Goal: Navigation & Orientation: Find specific page/section

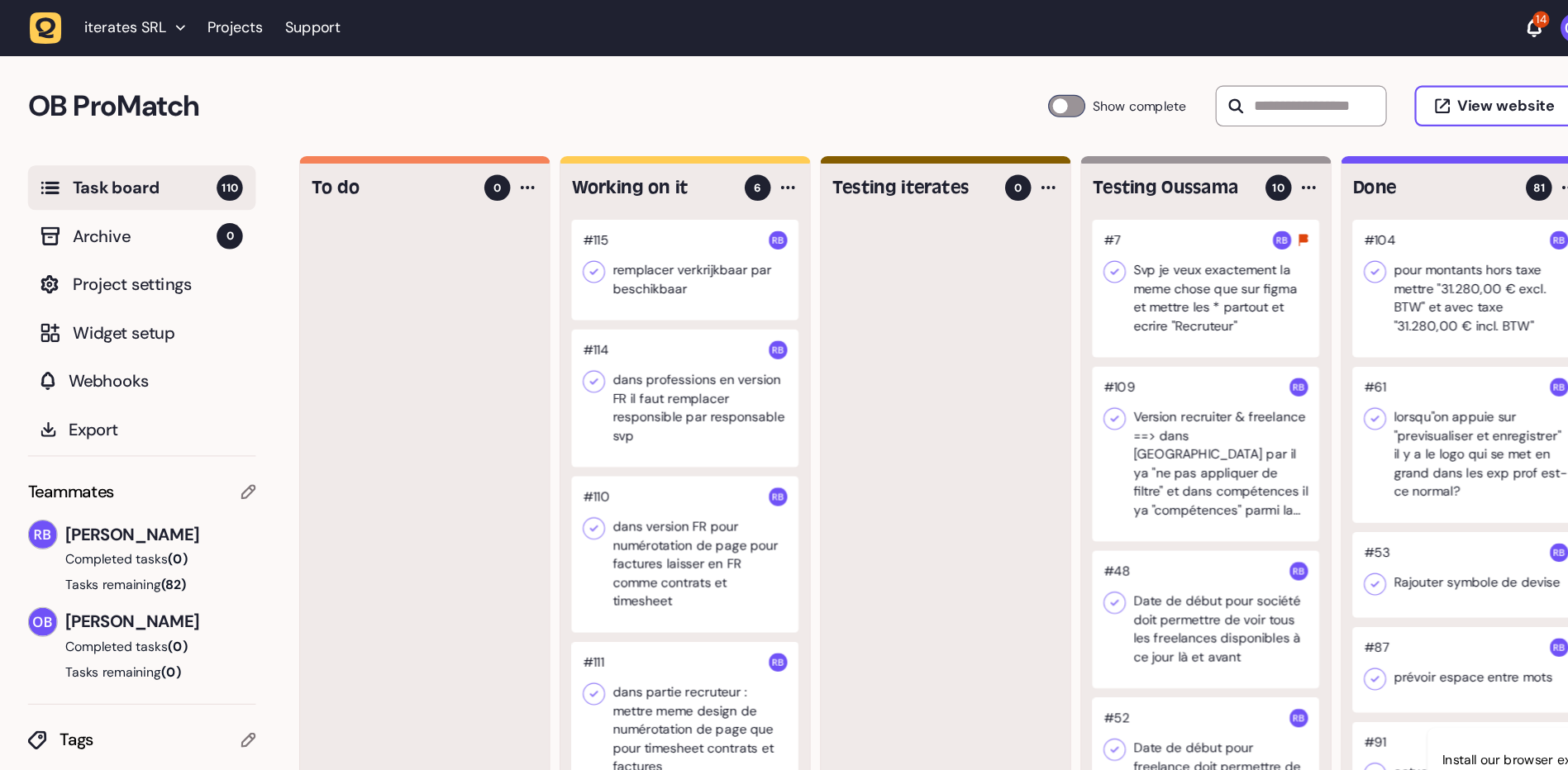
click at [1387, 31] on img "button" at bounding box center [1399, 25] width 26 height 26
click at [1400, 66] on link "Profile" at bounding box center [1464, 60] width 128 height 16
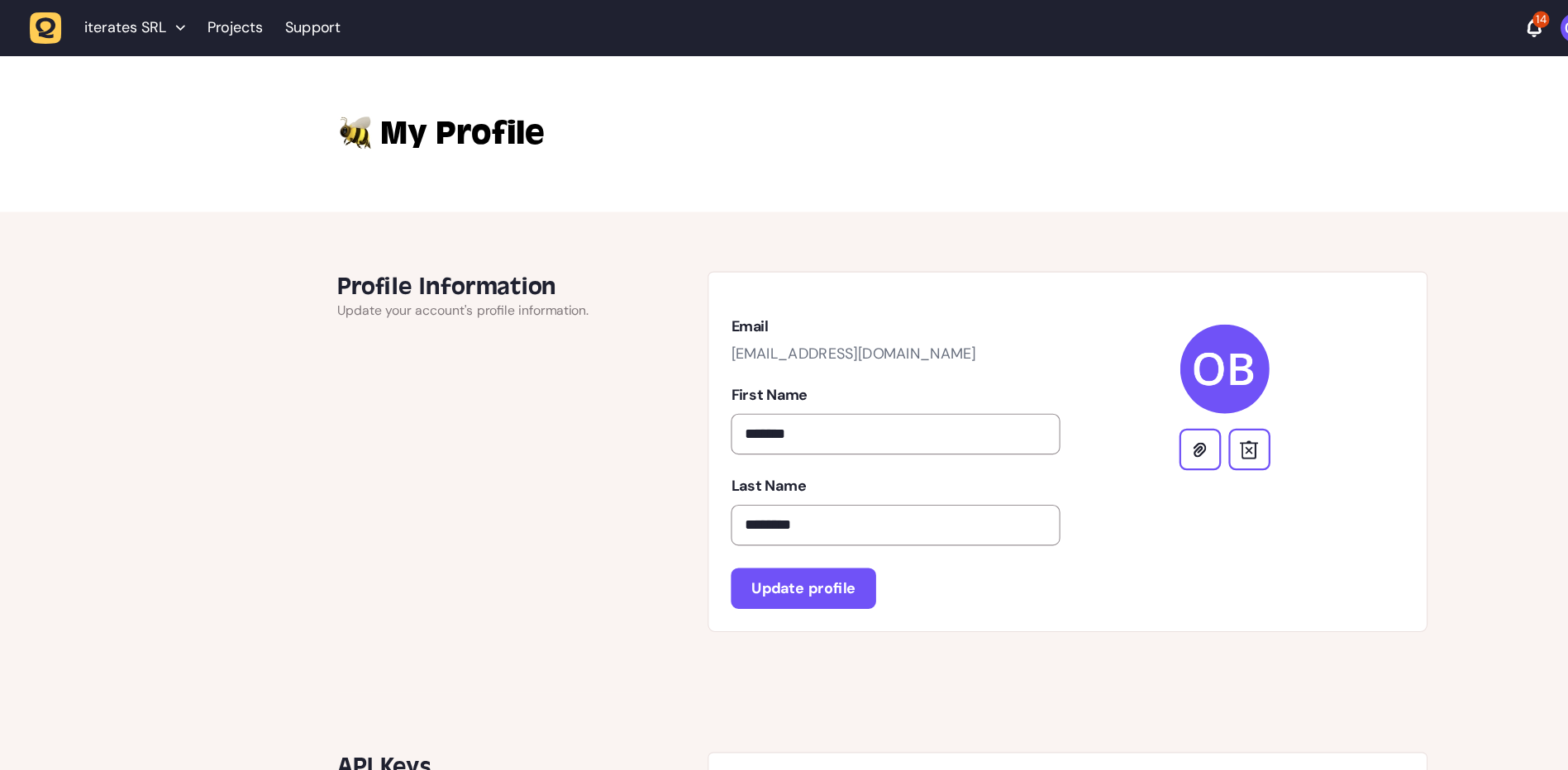
click at [1387, 33] on img "button" at bounding box center [1399, 25] width 26 height 26
click at [1400, 97] on link "Projects" at bounding box center [1464, 95] width 128 height 16
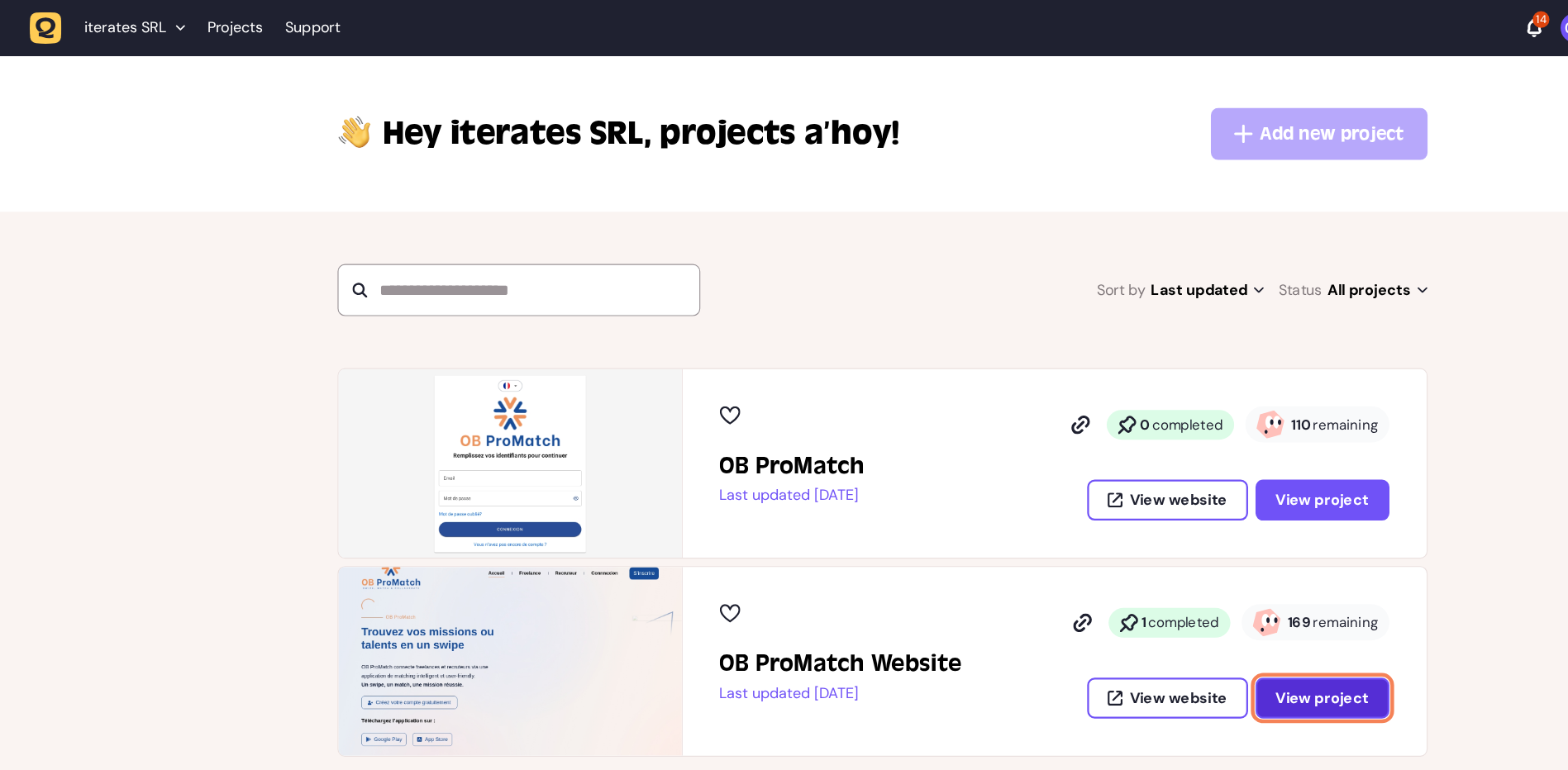
drag, startPoint x: 1158, startPoint y: 627, endPoint x: 1152, endPoint y: 621, distance: 8.5
click at [1158, 627] on span "View project" at bounding box center [1175, 621] width 83 height 14
